Goal: Entertainment & Leisure: Browse casually

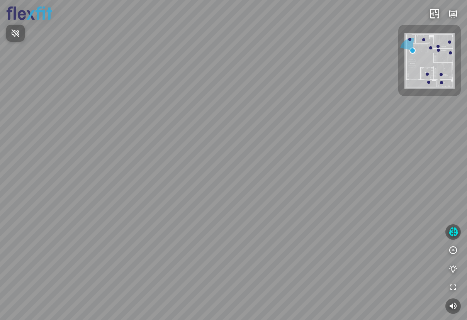
drag, startPoint x: 300, startPoint y: 225, endPoint x: 204, endPoint y: 241, distance: 97.5
click at [203, 241] on div at bounding box center [233, 160] width 467 height 320
drag, startPoint x: 284, startPoint y: 216, endPoint x: 144, endPoint y: 233, distance: 141.1
click at [144, 233] on div "Ban công Bếp Phòng ngủ master Phòng ngủ Phòng ngủ" at bounding box center [233, 160] width 467 height 320
drag, startPoint x: 287, startPoint y: 235, endPoint x: 144, endPoint y: 219, distance: 144.4
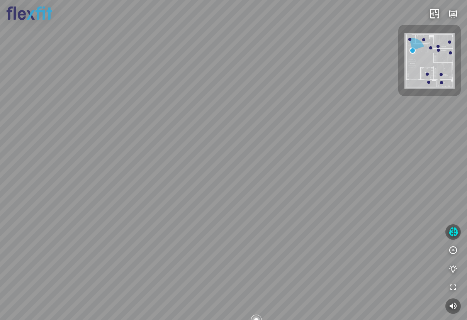
click at [144, 219] on div "Ban công Bếp Phòng ngủ master Phòng ngủ Phòng ngủ" at bounding box center [233, 160] width 467 height 320
drag, startPoint x: 188, startPoint y: 198, endPoint x: 56, endPoint y: 233, distance: 136.8
click at [56, 233] on div "Ban công Bếp Phòng ngủ master Phòng ngủ Phòng ngủ" at bounding box center [233, 160] width 467 height 320
drag, startPoint x: 123, startPoint y: 228, endPoint x: -49, endPoint y: 202, distance: 174.4
click at [0, 202] on html "Ban công Bếp Phòng ngủ master Phòng ngủ Phòng ngủ INFO: krpano 1.20.8 (build [D…" at bounding box center [233, 160] width 467 height 320
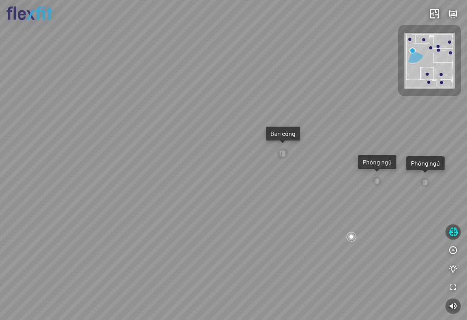
drag, startPoint x: 296, startPoint y: 226, endPoint x: 213, endPoint y: 234, distance: 83.0
click at [213, 234] on div "Ban công Bếp Phòng ngủ master Phòng ngủ Phòng ngủ" at bounding box center [233, 160] width 467 height 320
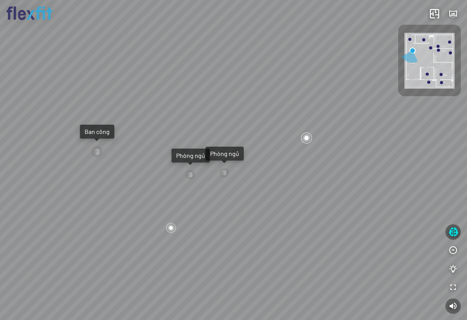
drag, startPoint x: 283, startPoint y: 229, endPoint x: 131, endPoint y: 226, distance: 151.7
click at [131, 226] on div "Ban công Bếp Phòng ngủ master Phòng ngủ Phòng ngủ" at bounding box center [233, 160] width 467 height 320
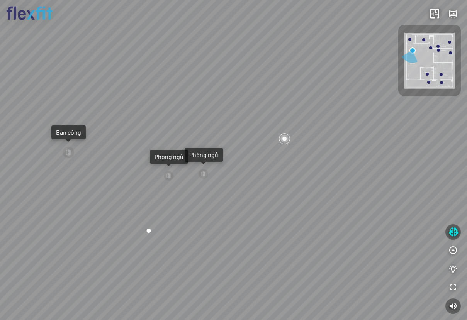
drag, startPoint x: 349, startPoint y: 218, endPoint x: 138, endPoint y: 219, distance: 211.5
click at [138, 219] on div "Ban công Bếp Phòng ngủ master Phòng ngủ Phòng ngủ" at bounding box center [233, 160] width 467 height 320
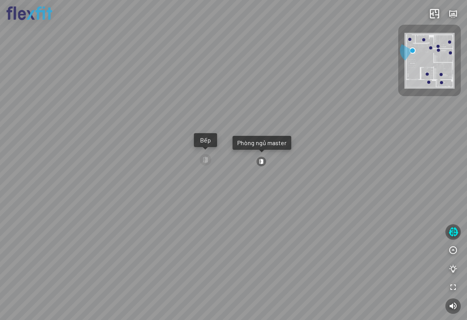
drag, startPoint x: 225, startPoint y: 209, endPoint x: 289, endPoint y: 208, distance: 64.5
click at [274, 208] on div "Ban công Bếp Phòng ngủ master Phòng ngủ Phòng ngủ" at bounding box center [233, 160] width 467 height 320
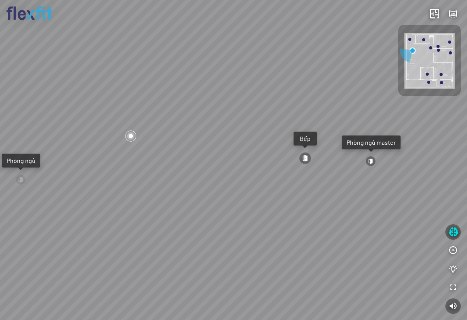
drag, startPoint x: 221, startPoint y: 229, endPoint x: 360, endPoint y: 206, distance: 140.9
click at [351, 206] on div "Ban công Bếp Phòng ngủ master Phòng ngủ Phòng ngủ" at bounding box center [233, 160] width 467 height 320
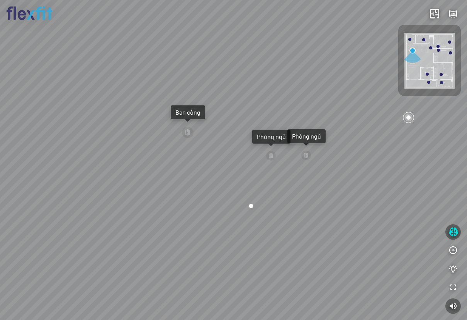
drag, startPoint x: 180, startPoint y: 197, endPoint x: 193, endPoint y: 238, distance: 43.2
click at [193, 238] on div "Ban công Bếp Phòng ngủ master Phòng ngủ Phòng ngủ" at bounding box center [233, 160] width 467 height 320
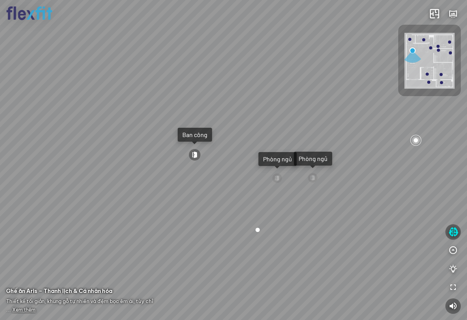
click at [196, 156] on div at bounding box center [194, 155] width 12 height 12
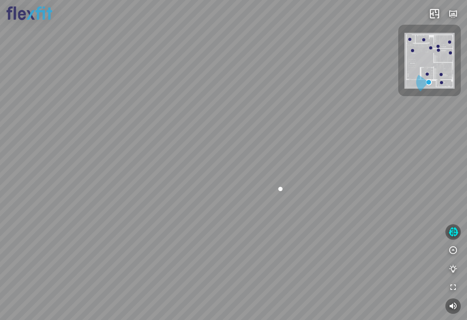
drag, startPoint x: 139, startPoint y: 152, endPoint x: 224, endPoint y: 213, distance: 104.9
click at [224, 213] on div at bounding box center [233, 160] width 467 height 320
drag, startPoint x: 135, startPoint y: 241, endPoint x: 240, endPoint y: 253, distance: 106.4
click at [237, 252] on div at bounding box center [233, 160] width 467 height 320
drag, startPoint x: 232, startPoint y: 234, endPoint x: 245, endPoint y: 243, distance: 16.2
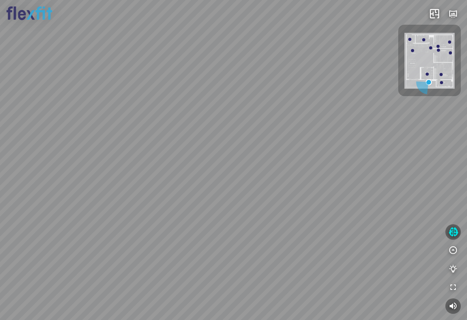
click at [242, 240] on div at bounding box center [233, 160] width 467 height 320
drag, startPoint x: 212, startPoint y: 211, endPoint x: 305, endPoint y: 236, distance: 96.1
click at [303, 234] on div at bounding box center [233, 160] width 467 height 320
drag, startPoint x: 202, startPoint y: 224, endPoint x: 250, endPoint y: 194, distance: 56.9
click at [249, 195] on div at bounding box center [233, 160] width 467 height 320
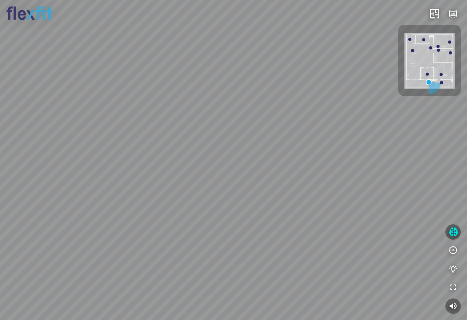
drag, startPoint x: 229, startPoint y: 231, endPoint x: 262, endPoint y: 181, distance: 59.5
click at [261, 183] on div at bounding box center [233, 160] width 467 height 320
drag, startPoint x: 230, startPoint y: 220, endPoint x: 277, endPoint y: 164, distance: 73.1
click at [273, 168] on div at bounding box center [233, 160] width 467 height 320
drag, startPoint x: 276, startPoint y: 203, endPoint x: 317, endPoint y: 134, distance: 81.1
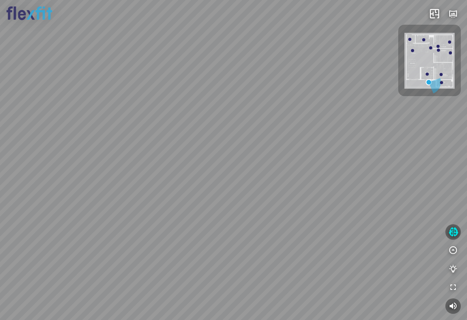
click at [313, 138] on div at bounding box center [233, 160] width 467 height 320
drag, startPoint x: 204, startPoint y: 183, endPoint x: 285, endPoint y: 150, distance: 87.4
click at [285, 150] on div at bounding box center [233, 160] width 467 height 320
drag, startPoint x: 275, startPoint y: 158, endPoint x: 270, endPoint y: 230, distance: 71.9
click at [270, 230] on div at bounding box center [233, 160] width 467 height 320
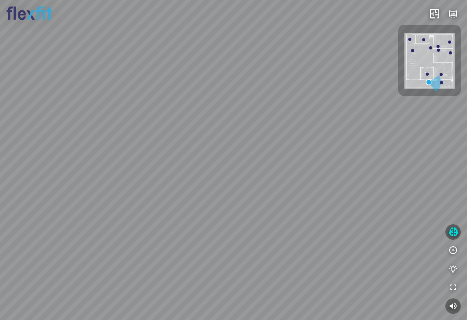
drag, startPoint x: 254, startPoint y: 135, endPoint x: 94, endPoint y: 190, distance: 169.6
click at [94, 190] on div at bounding box center [233, 160] width 467 height 320
drag, startPoint x: 118, startPoint y: 157, endPoint x: 30, endPoint y: 246, distance: 125.5
click at [30, 246] on div at bounding box center [233, 160] width 467 height 320
drag, startPoint x: 210, startPoint y: 142, endPoint x: 183, endPoint y: 227, distance: 88.9
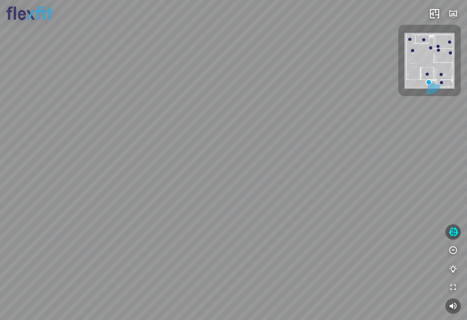
click at [183, 227] on div at bounding box center [233, 160] width 467 height 320
drag, startPoint x: 296, startPoint y: 145, endPoint x: 269, endPoint y: 192, distance: 53.9
click at [269, 192] on div at bounding box center [233, 160] width 467 height 320
drag, startPoint x: 331, startPoint y: 193, endPoint x: 196, endPoint y: 160, distance: 139.6
click at [196, 160] on div at bounding box center [233, 160] width 467 height 320
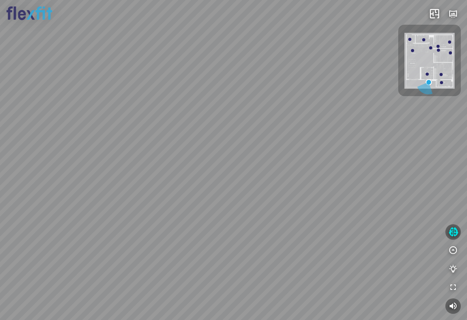
drag, startPoint x: 249, startPoint y: 178, endPoint x: 140, endPoint y: 155, distance: 111.3
click at [140, 155] on div at bounding box center [233, 160] width 467 height 320
drag, startPoint x: 252, startPoint y: 194, endPoint x: 201, endPoint y: 169, distance: 57.5
click at [202, 170] on div at bounding box center [233, 160] width 467 height 320
drag, startPoint x: 313, startPoint y: 229, endPoint x: 173, endPoint y: 185, distance: 147.6
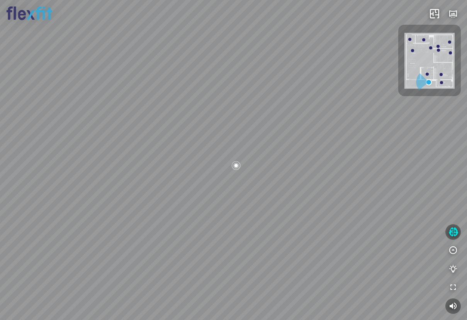
click at [173, 185] on div at bounding box center [233, 160] width 467 height 320
drag, startPoint x: 237, startPoint y: 183, endPoint x: 243, endPoint y: 211, distance: 29.5
click at [243, 211] on div at bounding box center [233, 160] width 467 height 320
